Goal: Find specific page/section: Find specific page/section

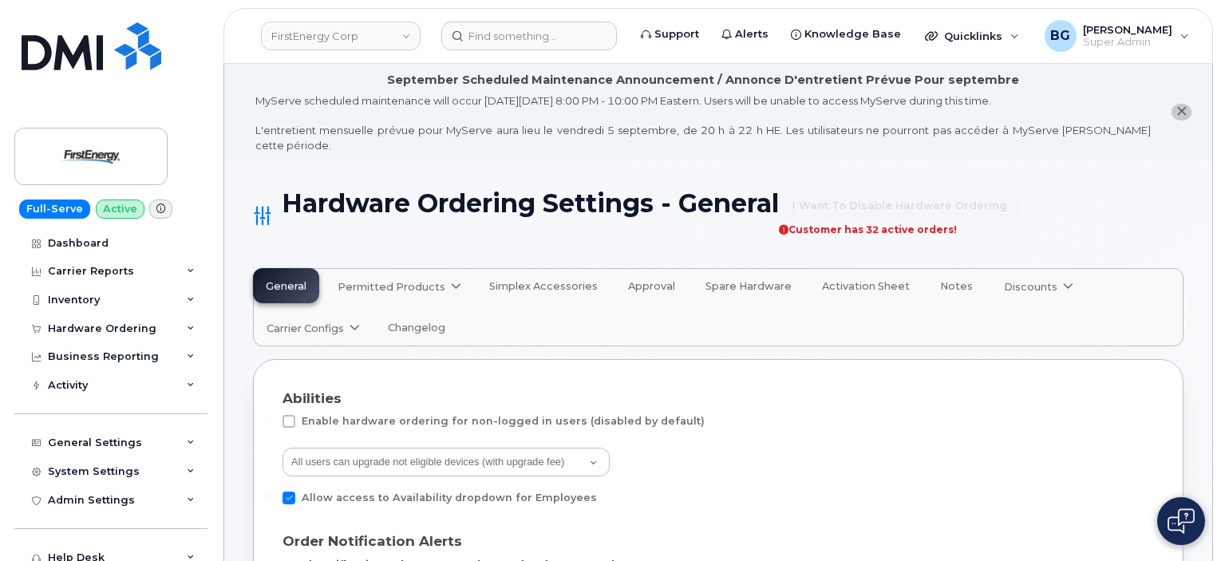
select select "admins"
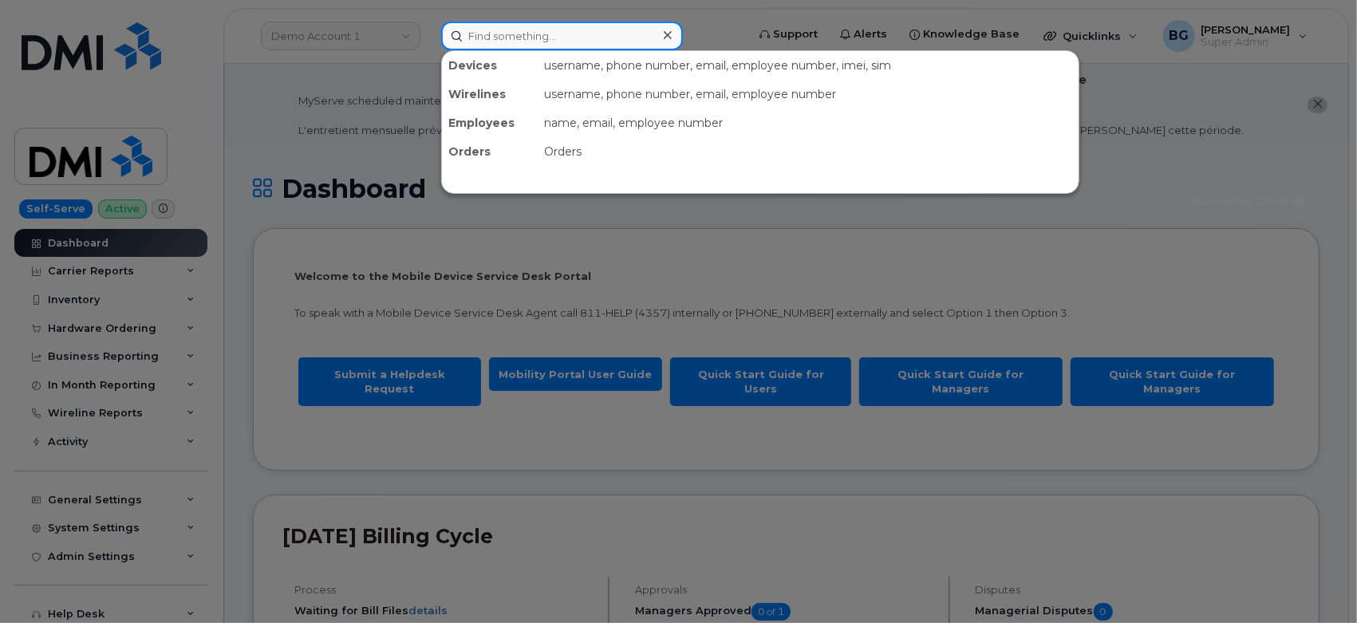
click at [500, 37] on input at bounding box center [562, 36] width 242 height 29
click at [335, 38] on div at bounding box center [678, 311] width 1357 height 623
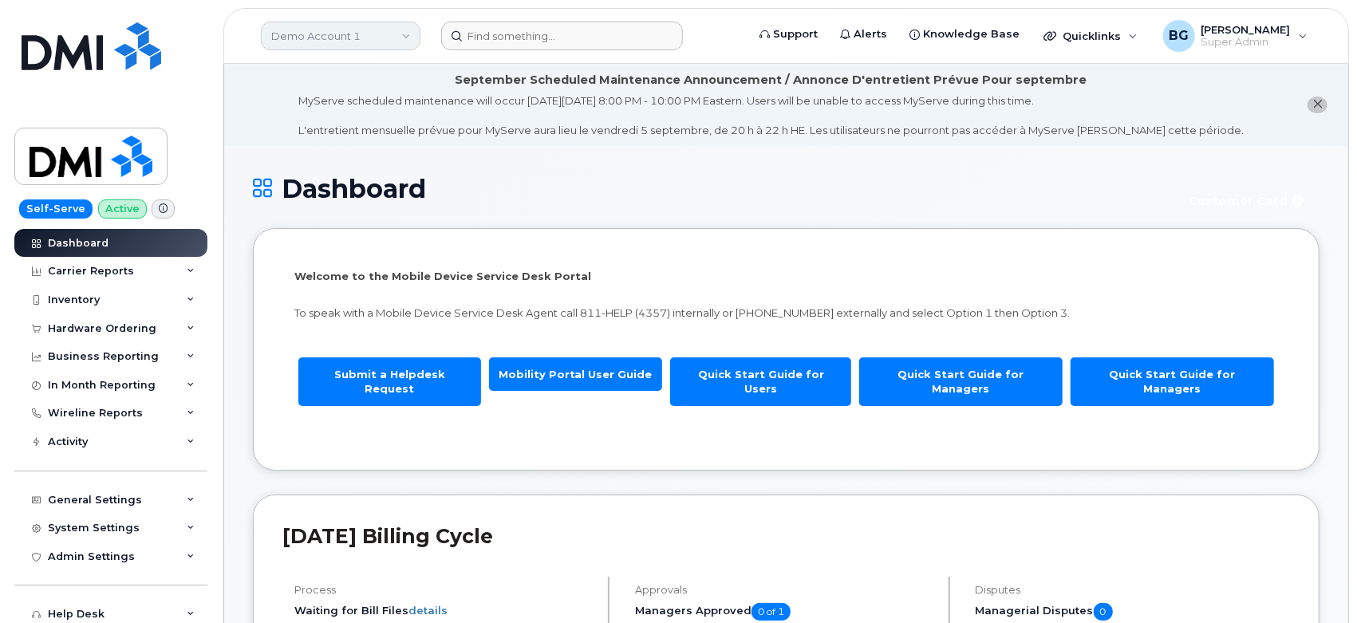
click at [332, 41] on link "Demo Account 1" at bounding box center [341, 36] width 160 height 29
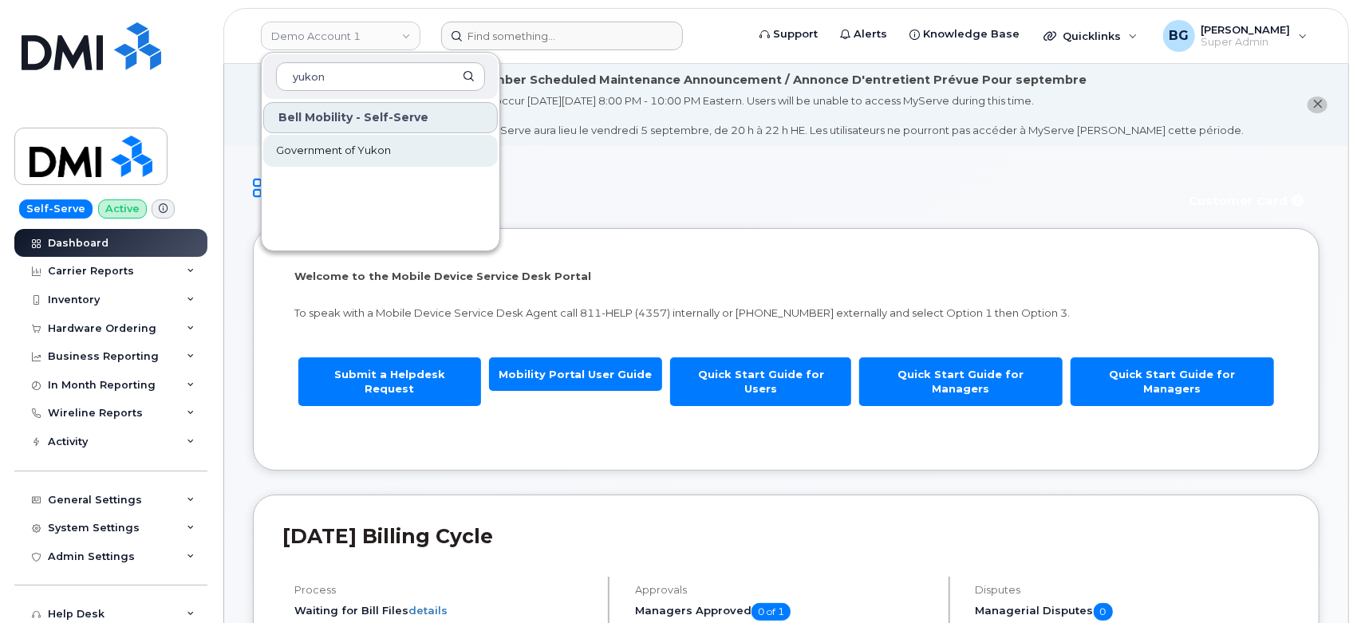
type input "yukon"
click at [338, 152] on span "Government of Yukon" at bounding box center [333, 151] width 115 height 16
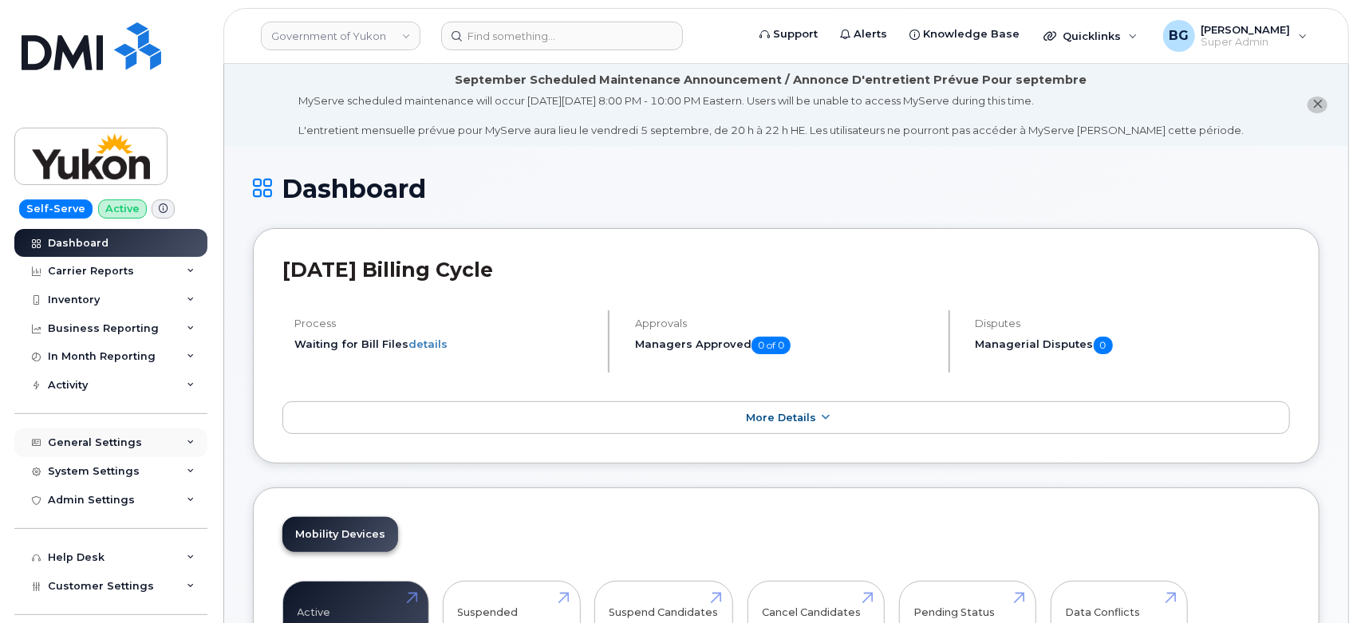
click at [109, 436] on div "General Settings" at bounding box center [95, 442] width 94 height 13
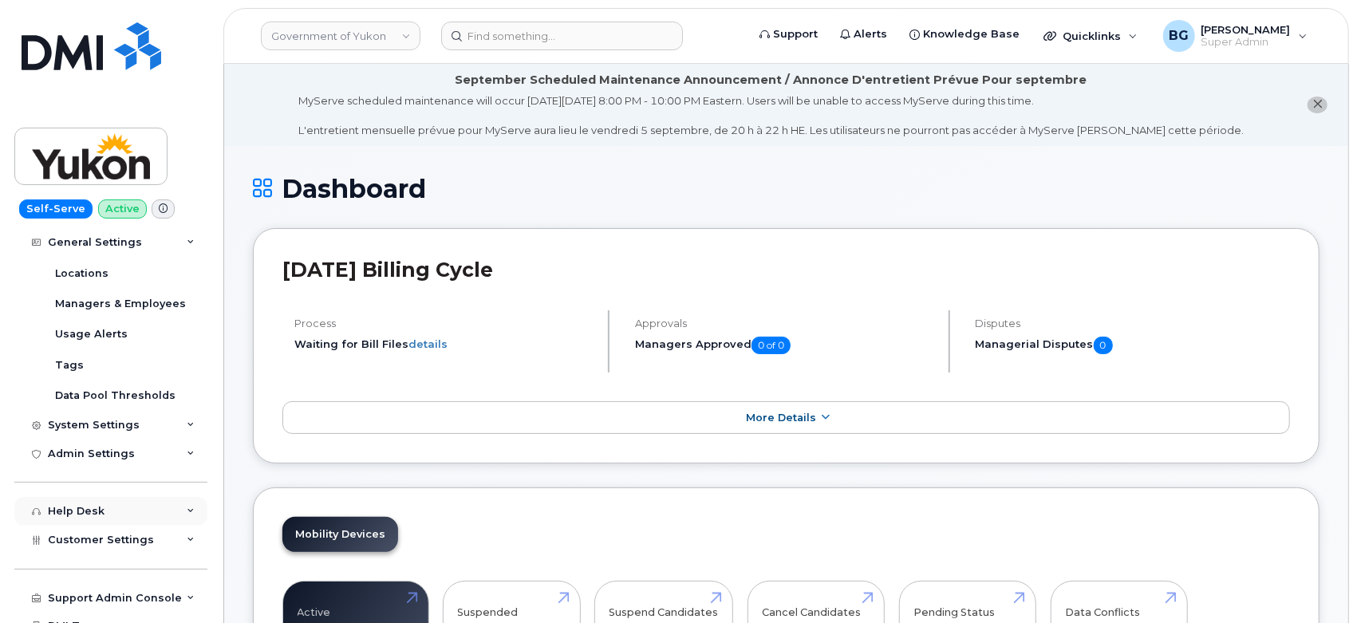
scroll to position [295, 0]
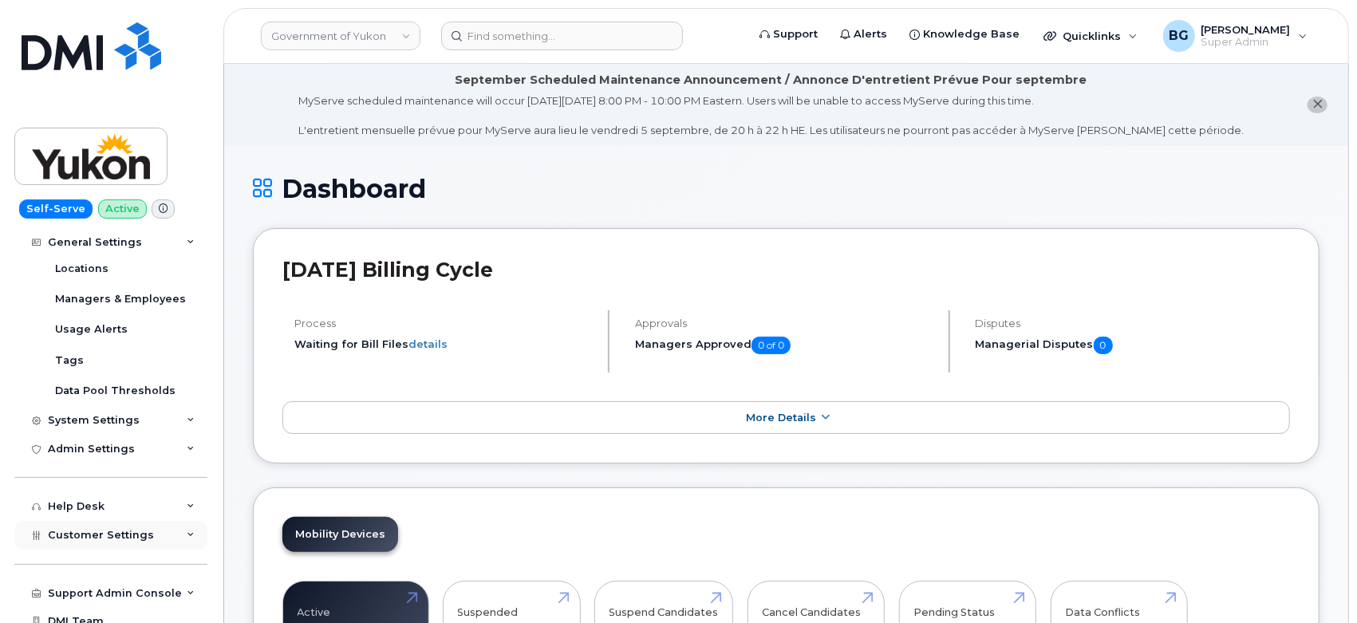
click at [85, 531] on span "Customer Settings" at bounding box center [101, 535] width 106 height 12
click at [87, 561] on div "General" at bounding box center [77, 565] width 44 height 14
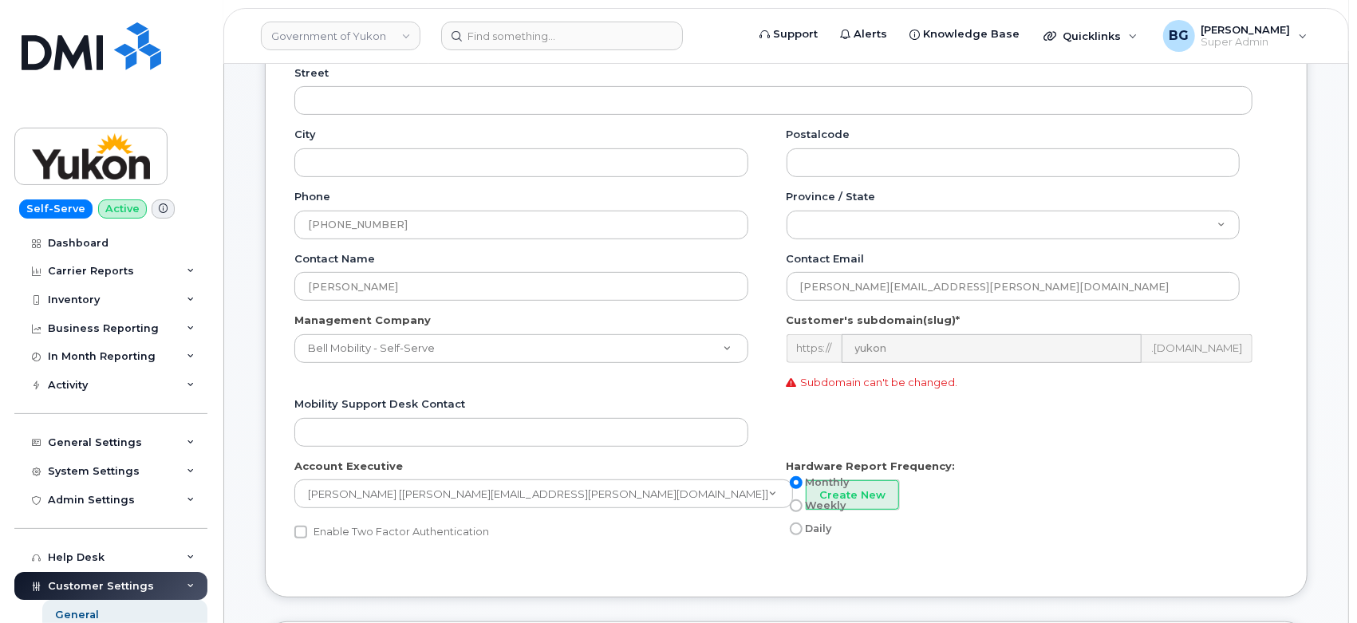
scroll to position [354, 0]
